Goal: Navigation & Orientation: Find specific page/section

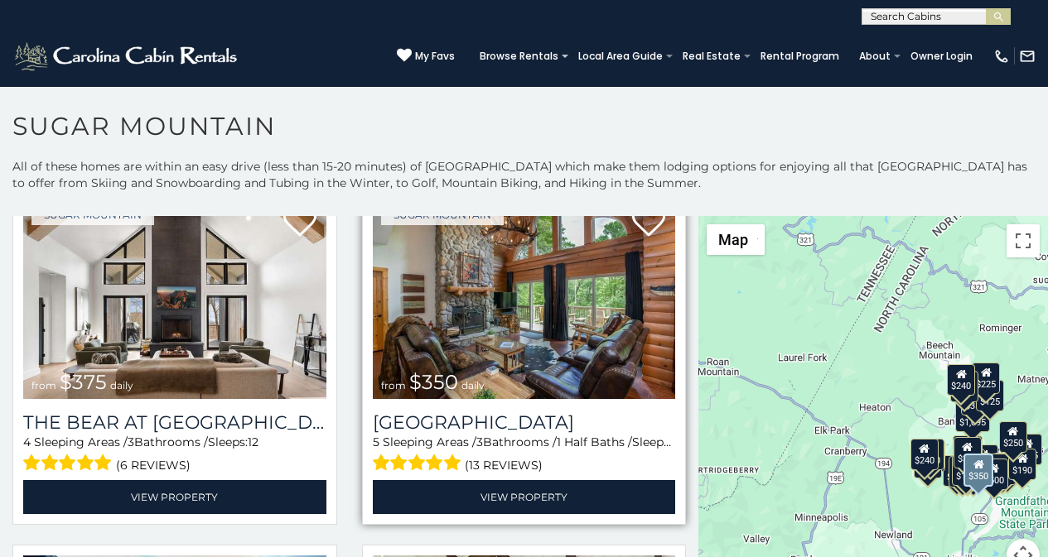
scroll to position [69, 0]
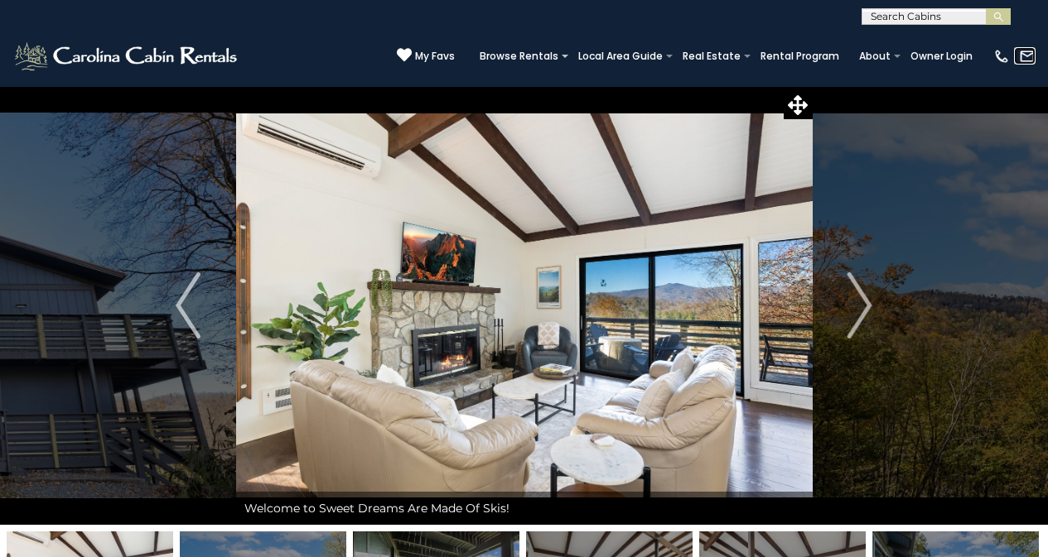
click at [1017, 51] on link at bounding box center [1025, 55] width 22 height 17
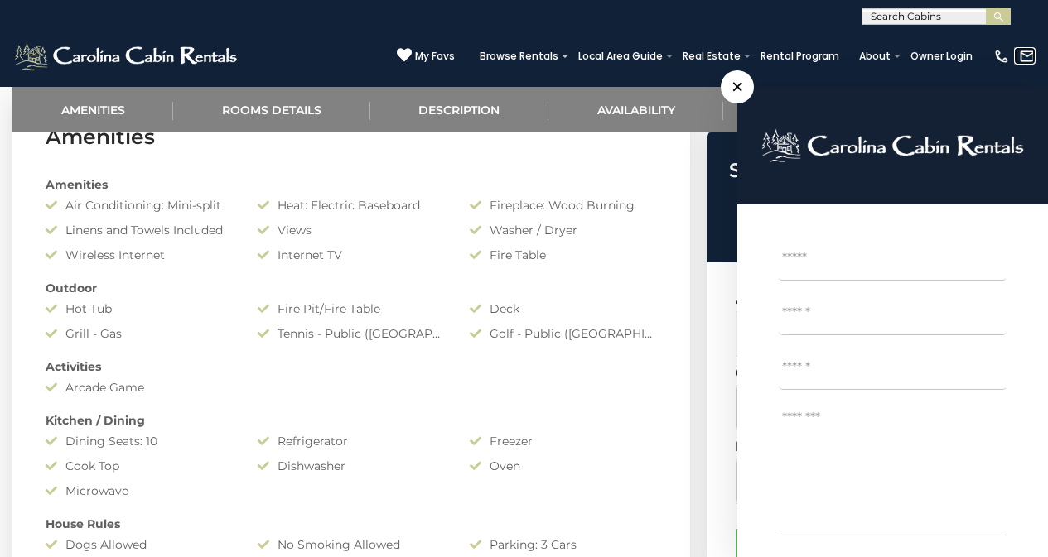
scroll to position [725, 0]
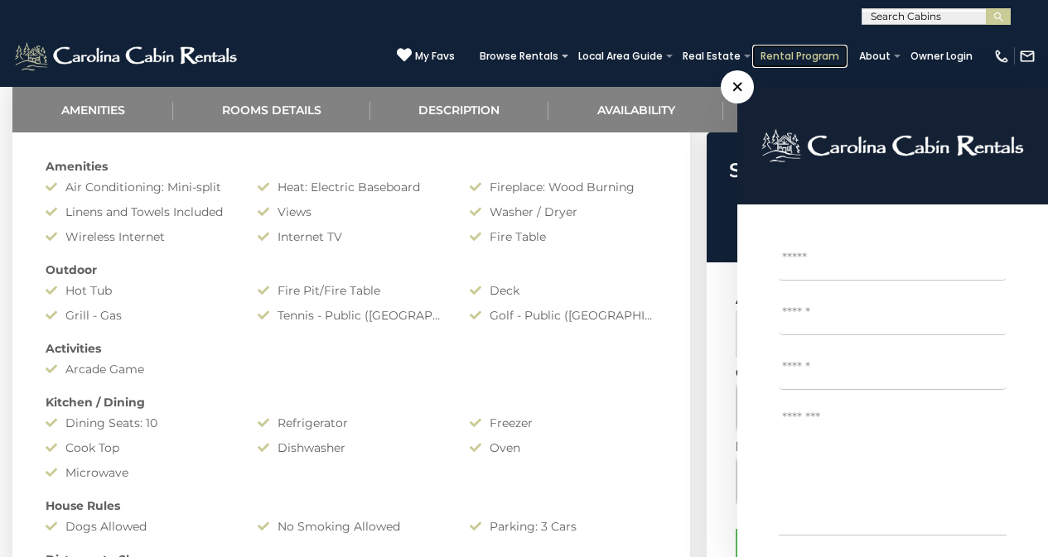
click at [793, 50] on link "Rental Program" at bounding box center [799, 56] width 95 height 23
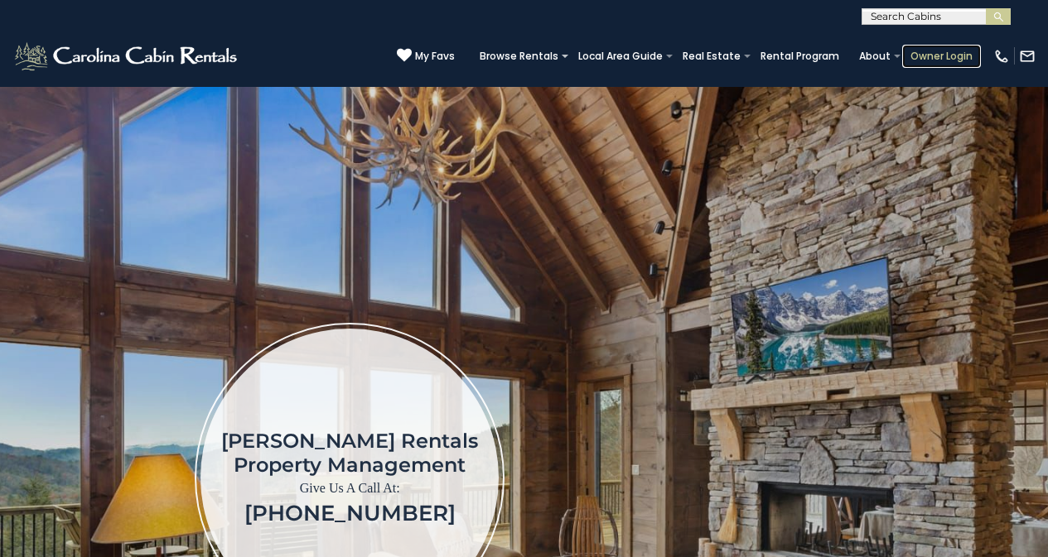
click at [925, 47] on link "Owner Login" at bounding box center [941, 56] width 79 height 23
